Goal: Navigation & Orientation: Find specific page/section

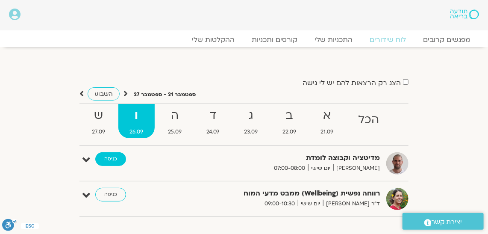
click at [115, 157] on link "כניסה" at bounding box center [110, 159] width 31 height 14
